Goal: Task Accomplishment & Management: Manage account settings

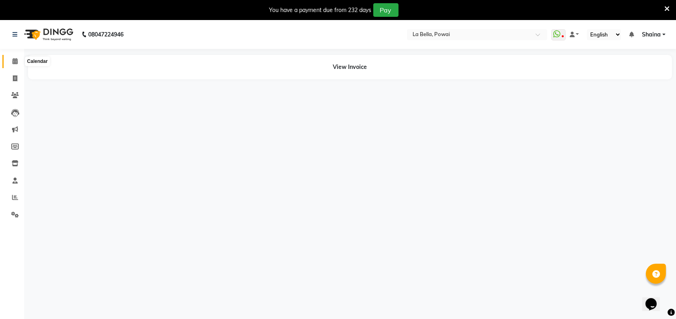
click at [12, 63] on icon at bounding box center [14, 61] width 5 height 6
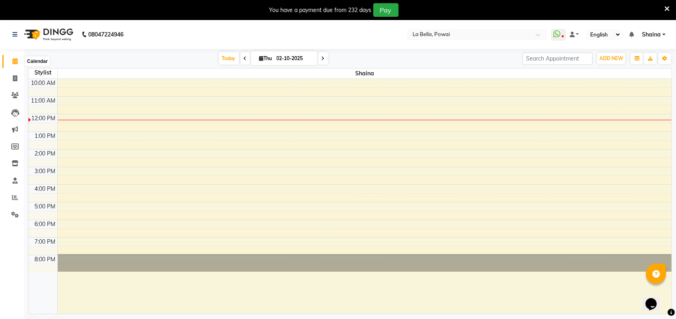
click at [14, 59] on icon at bounding box center [14, 61] width 5 height 6
click at [15, 79] on icon at bounding box center [15, 78] width 4 height 6
select select "service"
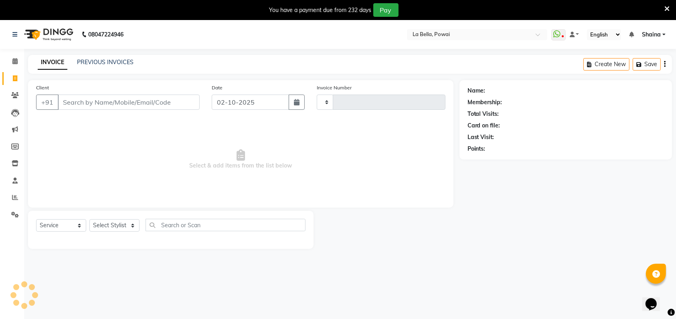
type input "0021"
select select "5681"
click at [16, 63] on icon at bounding box center [14, 61] width 5 height 6
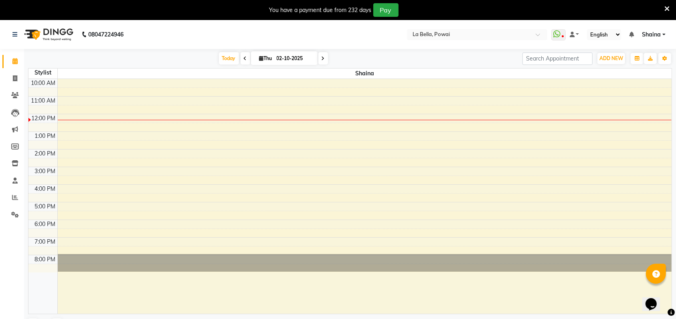
click at [245, 59] on span at bounding box center [245, 58] width 10 height 12
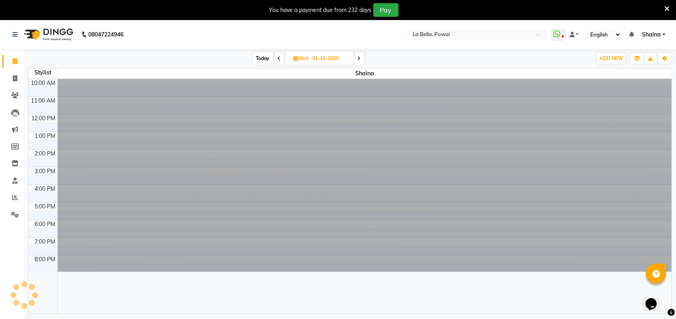
click at [357, 60] on span at bounding box center [359, 58] width 10 height 12
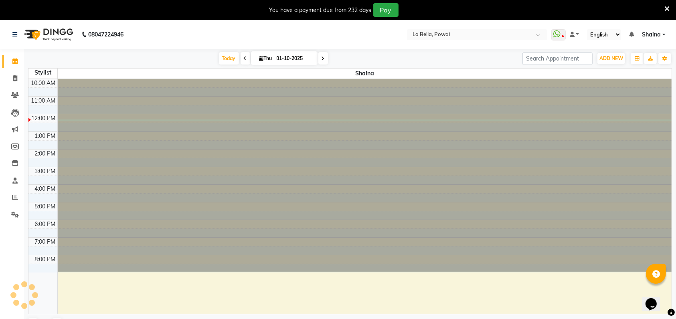
type input "02-10-2025"
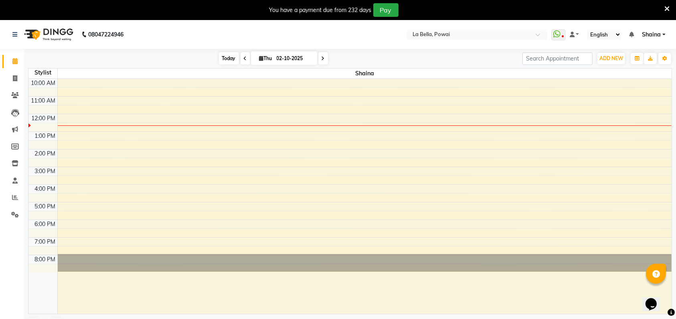
click at [223, 61] on span "Today" at bounding box center [229, 58] width 20 height 12
click at [636, 58] on icon "button" at bounding box center [636, 58] width 5 height 5
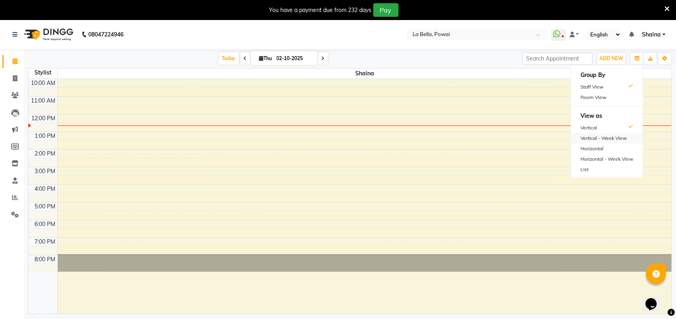
click at [601, 138] on div "Vertical - Week View" at bounding box center [607, 138] width 72 height 10
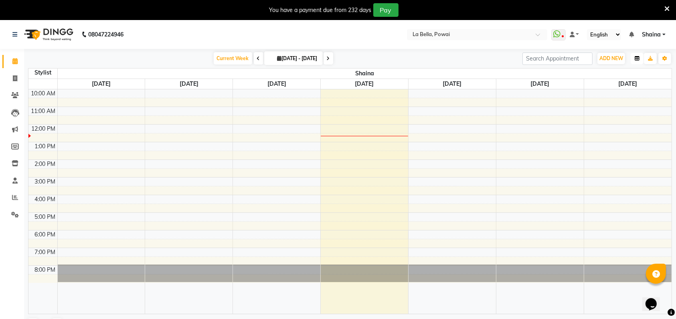
click at [635, 62] on button "button" at bounding box center [636, 58] width 13 height 11
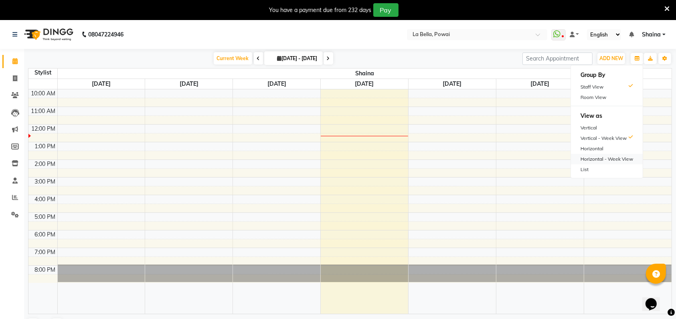
click at [600, 157] on div "Horizontal - Week View" at bounding box center [607, 159] width 72 height 10
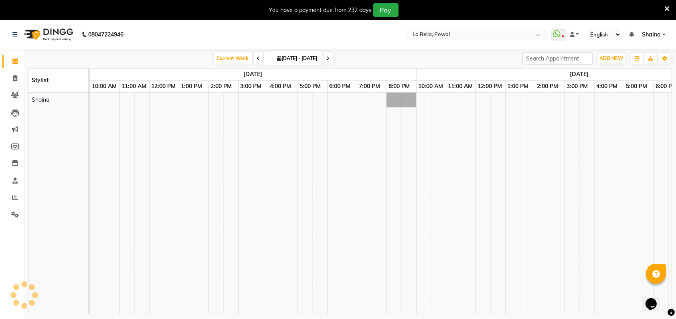
scroll to position [0, 60]
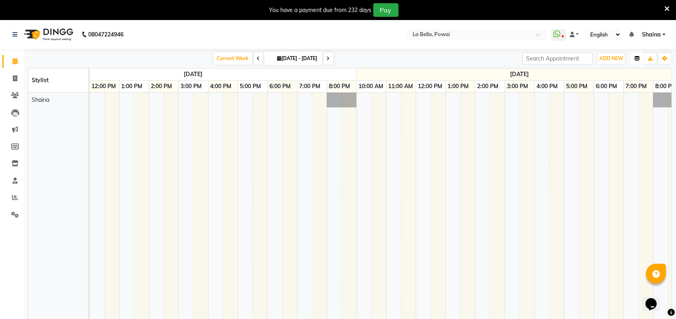
click at [637, 58] on icon "button" at bounding box center [636, 58] width 5 height 5
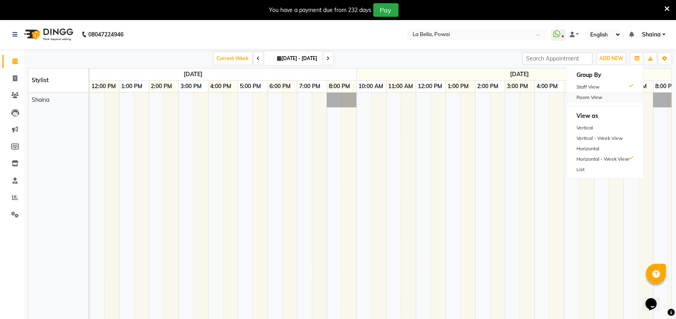
click at [595, 99] on div "Room View" at bounding box center [605, 97] width 76 height 10
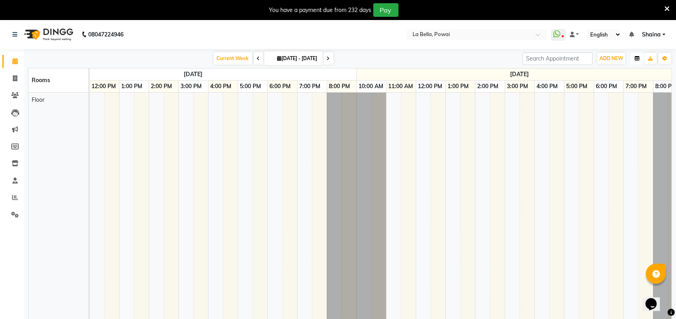
click at [632, 55] on button "button" at bounding box center [636, 58] width 13 height 11
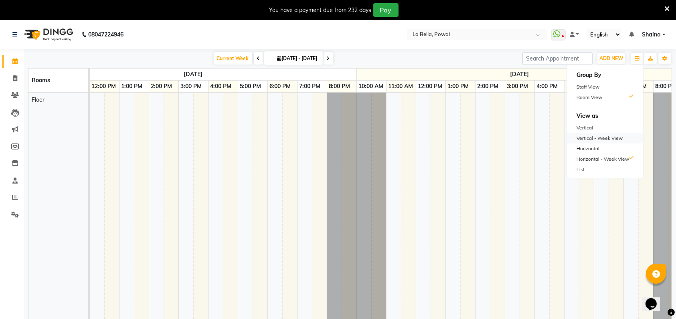
click at [597, 135] on div "Vertical - Week View" at bounding box center [605, 138] width 76 height 10
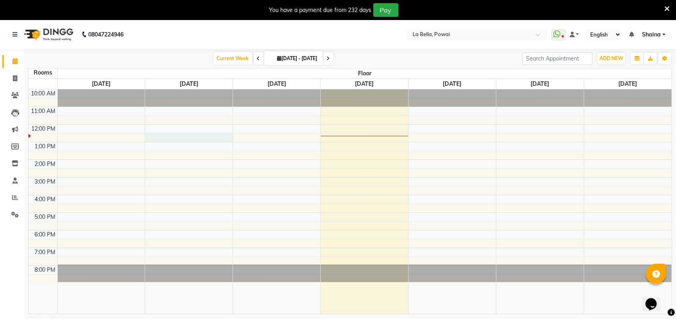
click at [165, 139] on div "10:00 AM 11:00 AM 12:00 PM 1:00 PM 2:00 PM 3:00 PM 4:00 PM 5:00 PM 6:00 PM 7:00…" at bounding box center [349, 201] width 643 height 224
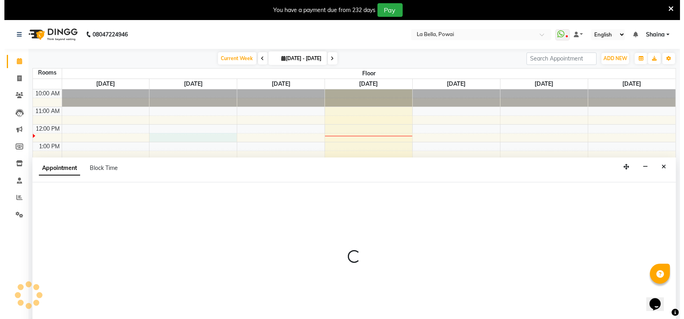
scroll to position [20, 0]
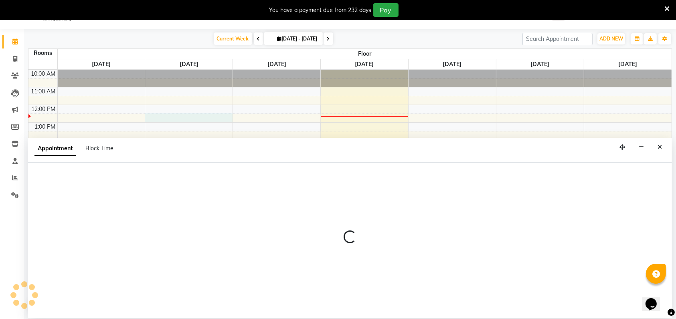
select select "750"
select select "tentative"
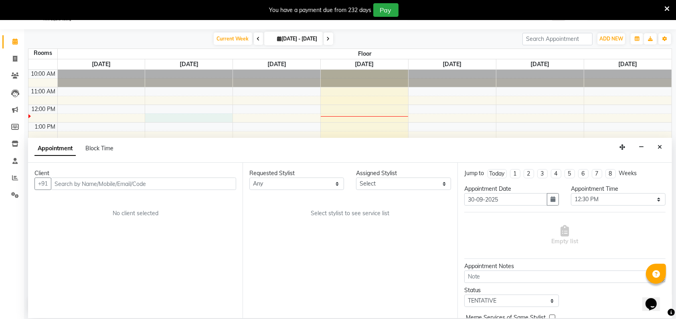
click at [78, 185] on input "text" at bounding box center [143, 184] width 185 height 12
type input "8097854664"
click at [212, 186] on span "Add Client" at bounding box center [219, 183] width 27 height 7
select select "22"
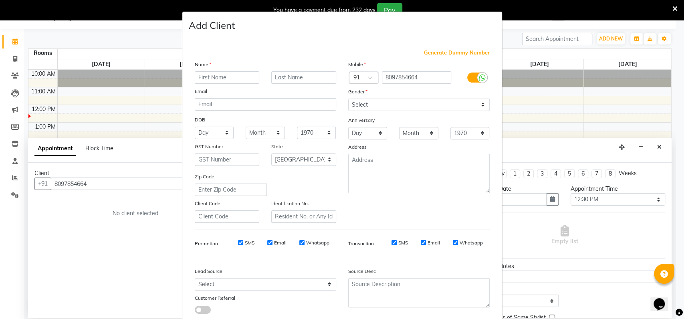
click at [235, 76] on input "text" at bounding box center [227, 77] width 65 height 12
type input "Sunil"
click at [375, 106] on select "Select [DEMOGRAPHIC_DATA] [DEMOGRAPHIC_DATA] Other Prefer Not To Say" at bounding box center [418, 105] width 141 height 12
select select "[DEMOGRAPHIC_DATA]"
click at [348, 99] on select "Select [DEMOGRAPHIC_DATA] [DEMOGRAPHIC_DATA] Other Prefer Not To Say" at bounding box center [418, 105] width 141 height 12
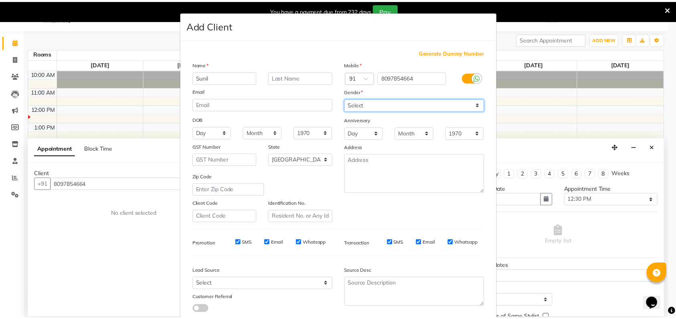
scroll to position [49, 0]
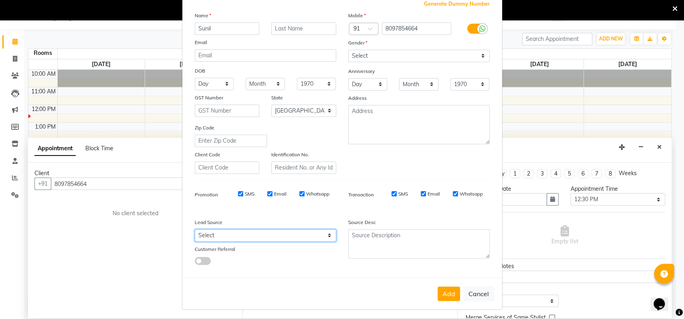
click at [269, 239] on select "Select Walk-in Referral Internet Friend Word of Mouth Advertisement Facebook Ju…" at bounding box center [265, 235] width 141 height 12
select select "36469"
click at [195, 229] on select "Select Walk-in Referral Internet Friend Word of Mouth Advertisement Facebook Ju…" at bounding box center [265, 235] width 141 height 12
click at [444, 293] on button "Add" at bounding box center [449, 293] width 22 height 14
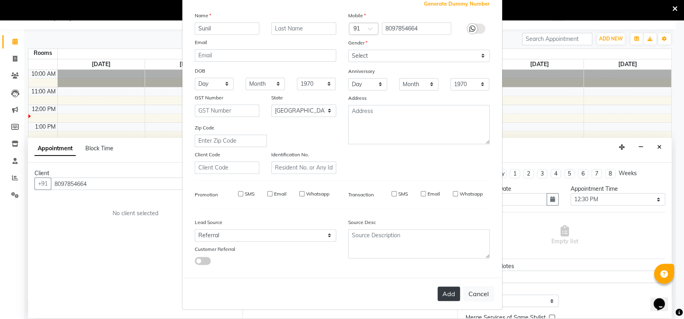
select select
select select "null"
select select
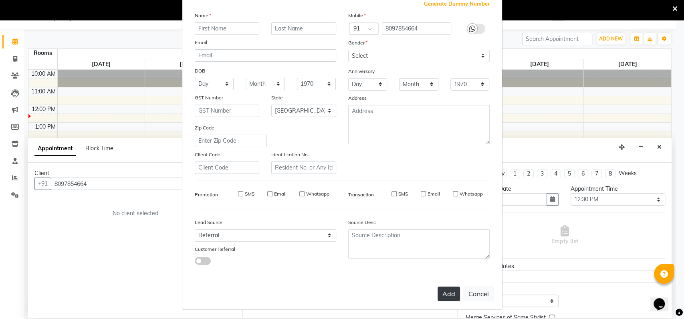
select select
checkbox input "false"
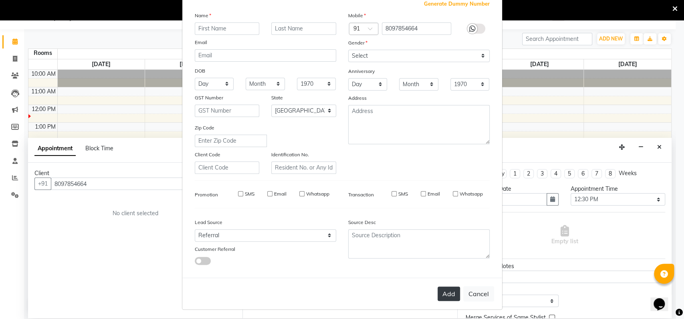
checkbox input "false"
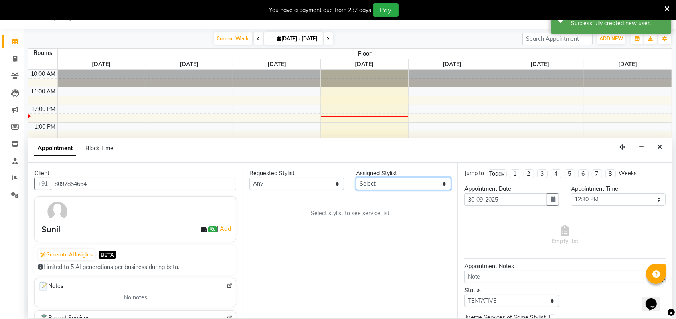
click at [385, 181] on select "Select [PERSON_NAME] Suhana Twinkle [DEMOGRAPHIC_DATA][PERSON_NAME]" at bounding box center [403, 184] width 95 height 12
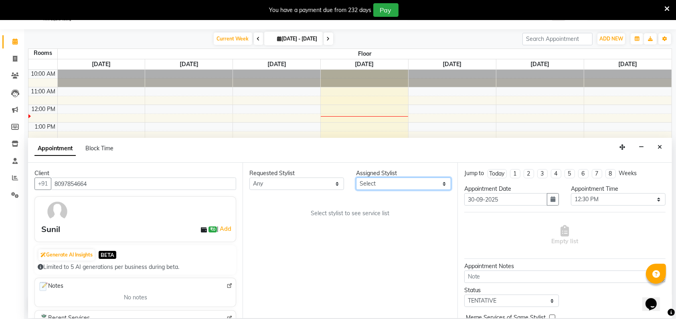
select select "69472"
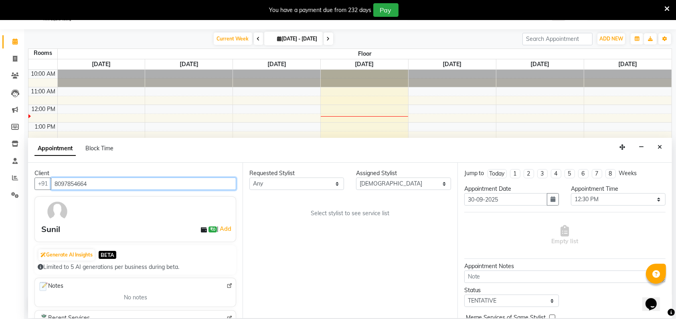
click at [96, 182] on input "8097854664" at bounding box center [143, 184] width 185 height 12
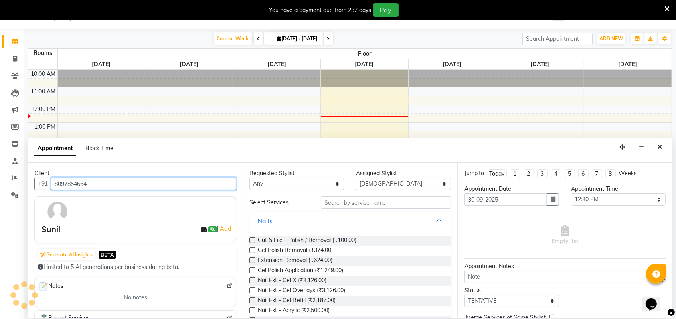
click at [96, 182] on input "8097854664" at bounding box center [143, 184] width 185 height 12
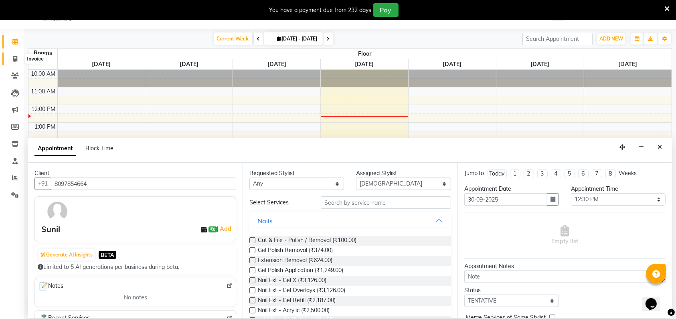
click at [10, 58] on span at bounding box center [15, 58] width 14 height 9
select select "5681"
select select "service"
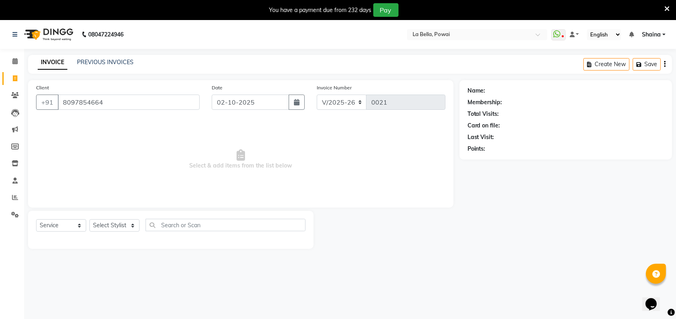
click at [88, 98] on input "8097854664" at bounding box center [129, 102] width 142 height 15
type input "8097854664"
click at [125, 223] on select "Select Stylist Priya [PERSON_NAME] Suhana Twinkle [PERSON_NAME]" at bounding box center [114, 225] width 50 height 12
select select "69475"
click at [89, 219] on select "Select Stylist Priya [PERSON_NAME] Suhana Twinkle [PERSON_NAME]" at bounding box center [114, 225] width 50 height 12
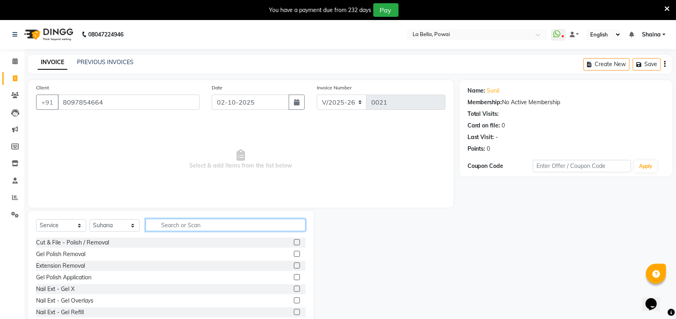
click at [184, 222] on input "text" at bounding box center [225, 225] width 160 height 12
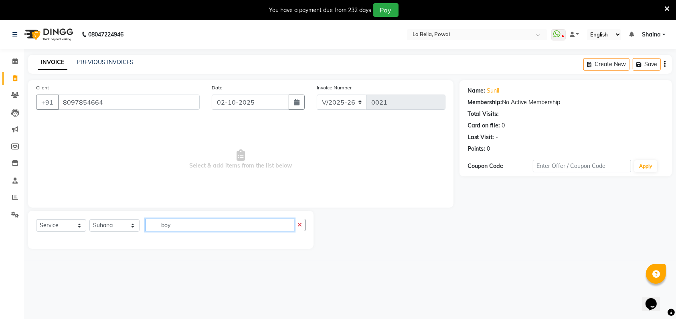
type input "boy"
click at [127, 225] on select "Select Stylist Priya [PERSON_NAME] Suhana Twinkle [PERSON_NAME]" at bounding box center [114, 225] width 50 height 12
select select "69253"
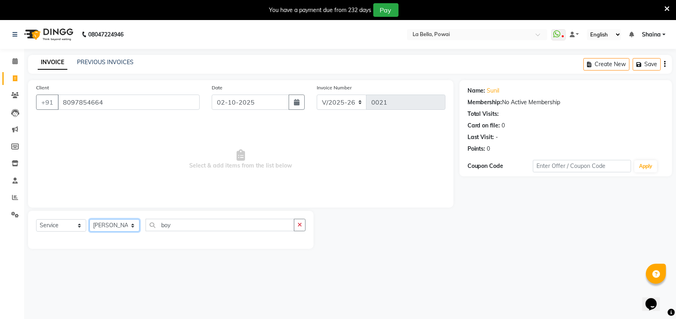
click at [89, 219] on select "Select Stylist Priya [PERSON_NAME] Suhana Twinkle [PERSON_NAME]" at bounding box center [114, 225] width 50 height 12
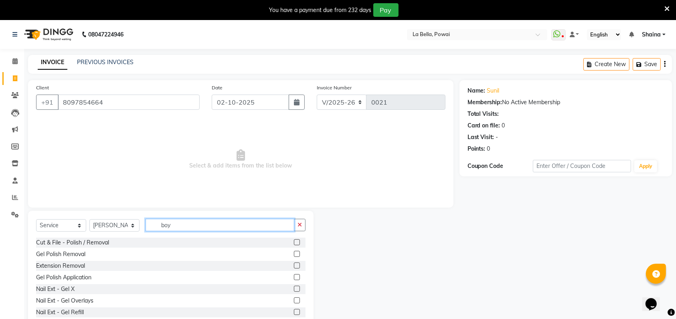
click at [176, 222] on input "boy" at bounding box center [219, 225] width 149 height 12
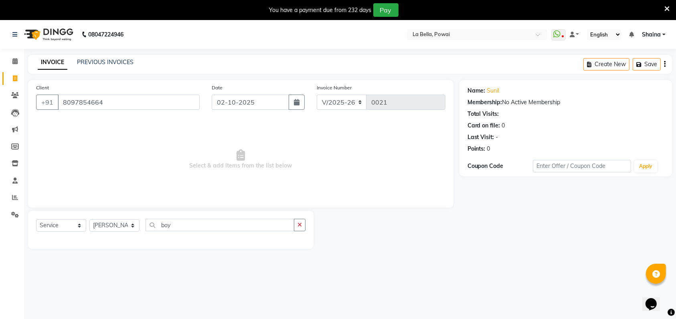
click at [652, 32] on span "Shaina" at bounding box center [650, 34] width 19 height 8
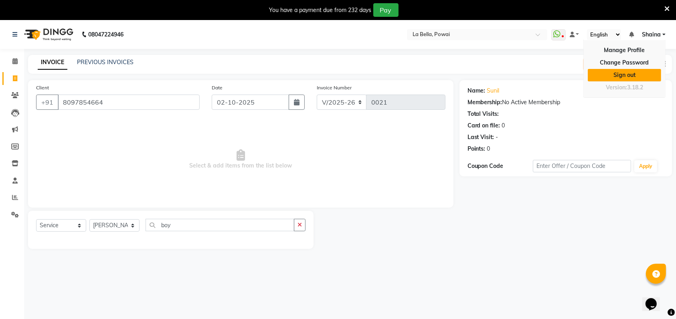
click at [623, 74] on link "Sign out" at bounding box center [623, 75] width 73 height 12
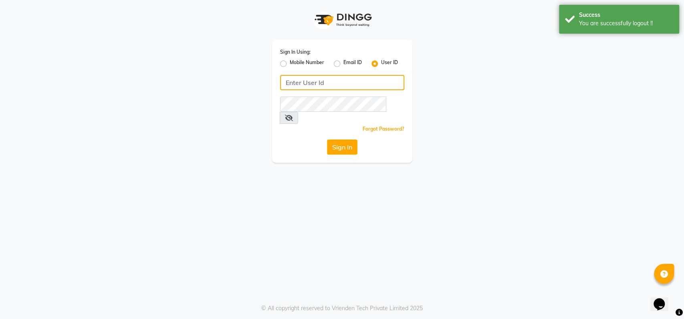
type input "9920427159"
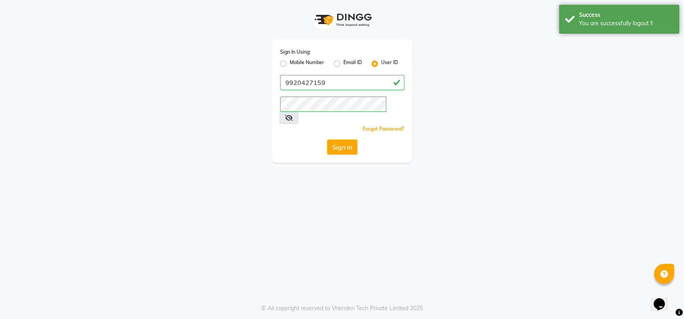
click at [283, 60] on div "Mobile Number" at bounding box center [302, 64] width 44 height 10
click at [290, 64] on label "Mobile Number" at bounding box center [307, 64] width 34 height 10
click at [290, 64] on input "Mobile Number" at bounding box center [292, 61] width 5 height 5
radio input "true"
radio input "false"
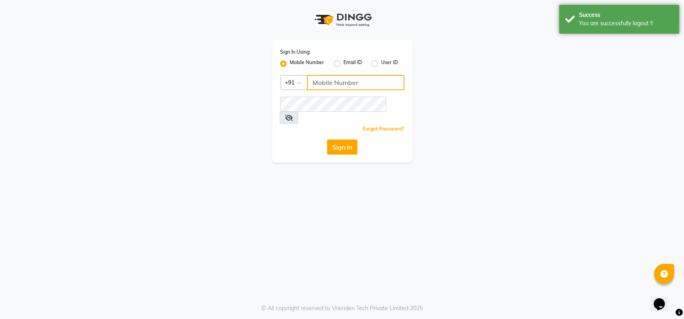
click at [326, 81] on input "Username" at bounding box center [355, 82] width 97 height 15
type input "9022420717"
click at [342, 141] on button "Sign In" at bounding box center [342, 146] width 30 height 15
